Goal: Task Accomplishment & Management: Manage account settings

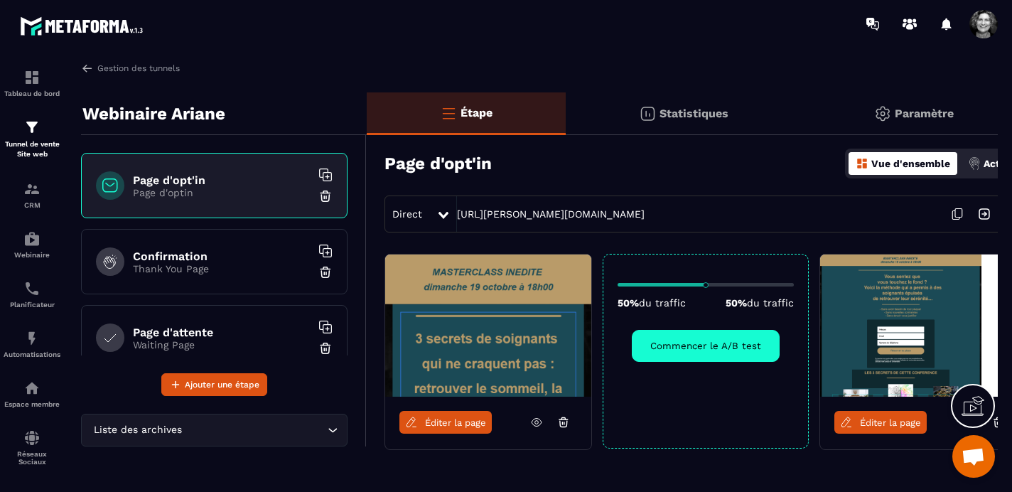
click at [991, 27] on span at bounding box center [983, 24] width 28 height 28
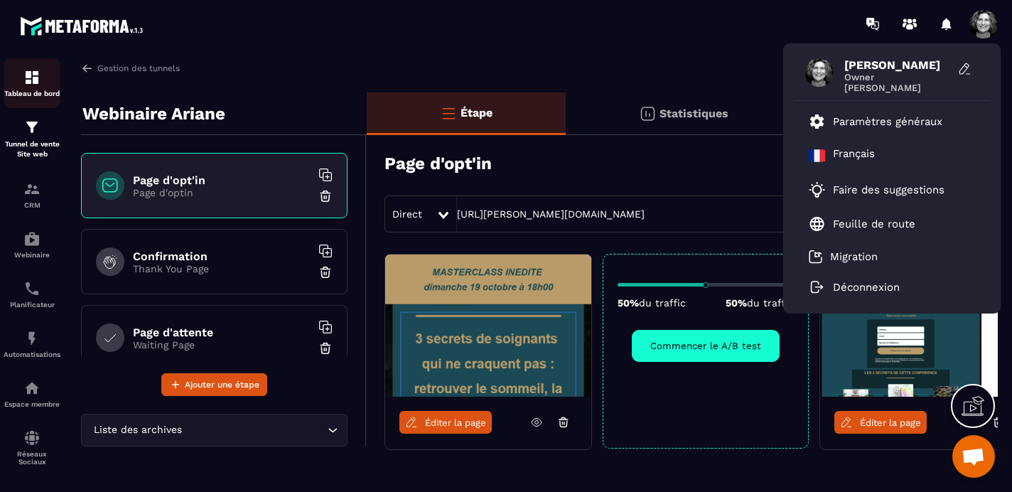
click at [32, 78] on img at bounding box center [31, 77] width 17 height 17
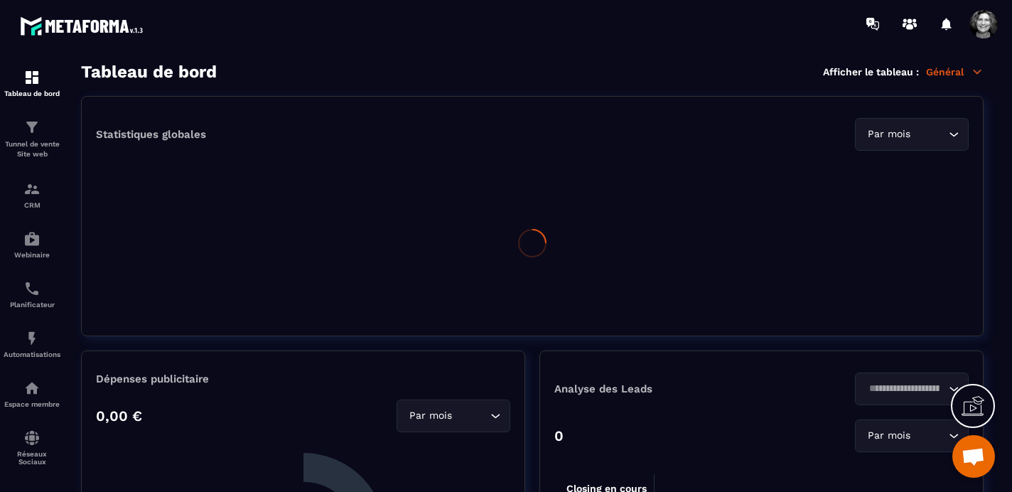
click at [971, 74] on icon at bounding box center [977, 71] width 13 height 13
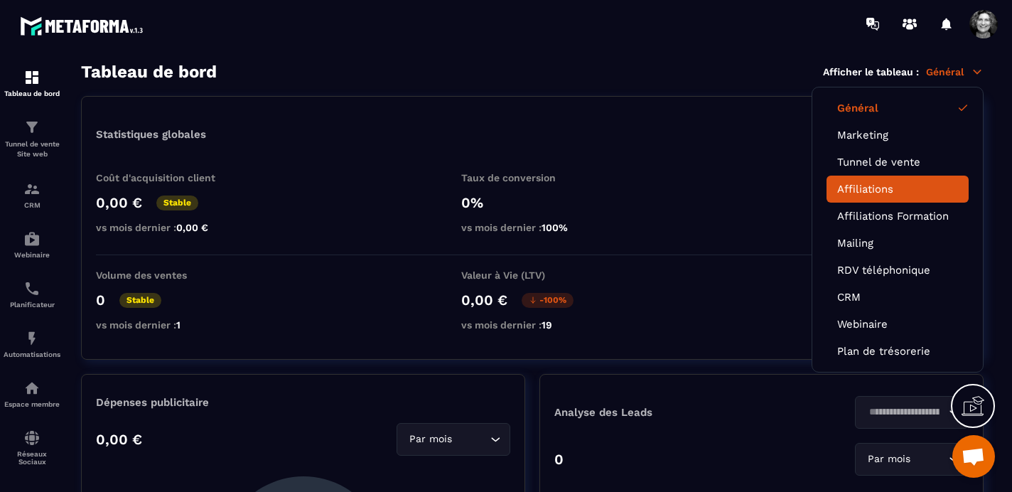
click at [875, 185] on link "Affiliations" at bounding box center [897, 189] width 121 height 13
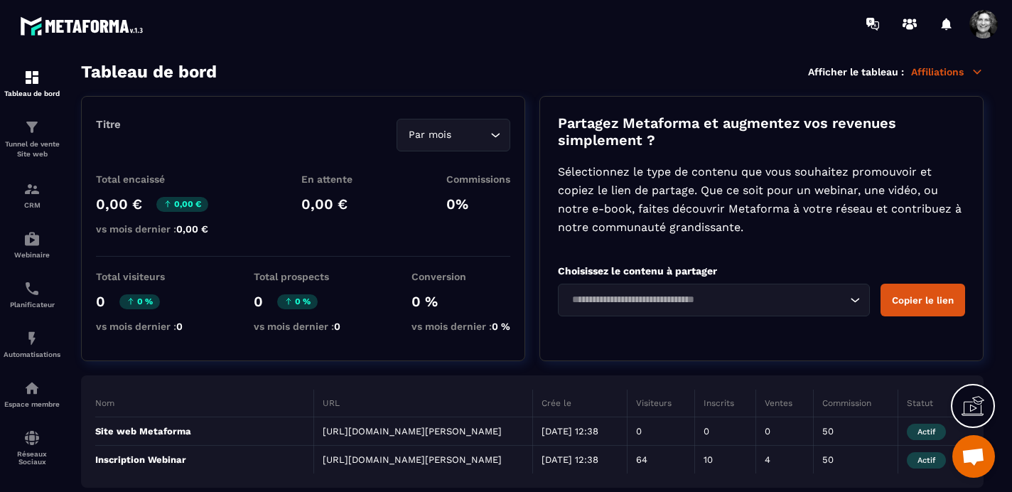
click at [979, 23] on span at bounding box center [983, 24] width 28 height 28
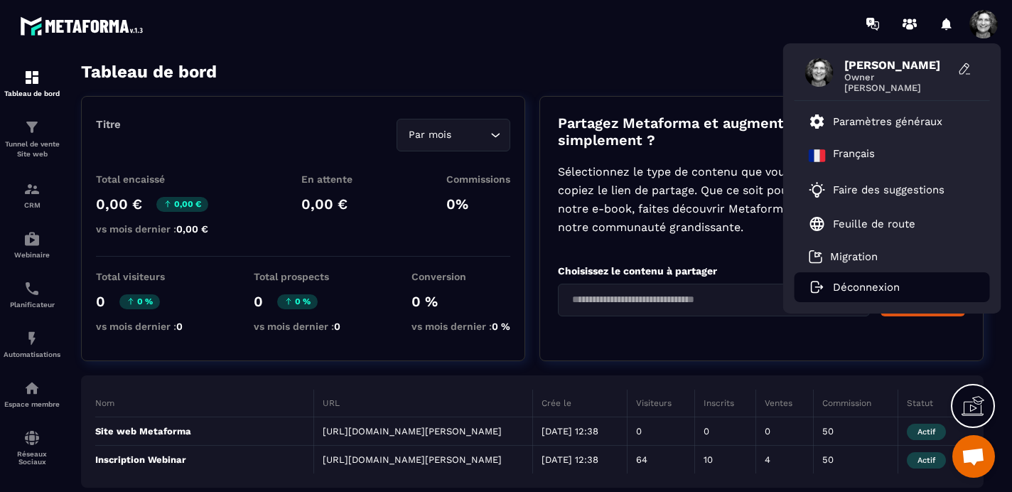
click at [861, 284] on p "Déconnexion" at bounding box center [866, 287] width 67 height 13
